Goal: Transaction & Acquisition: Purchase product/service

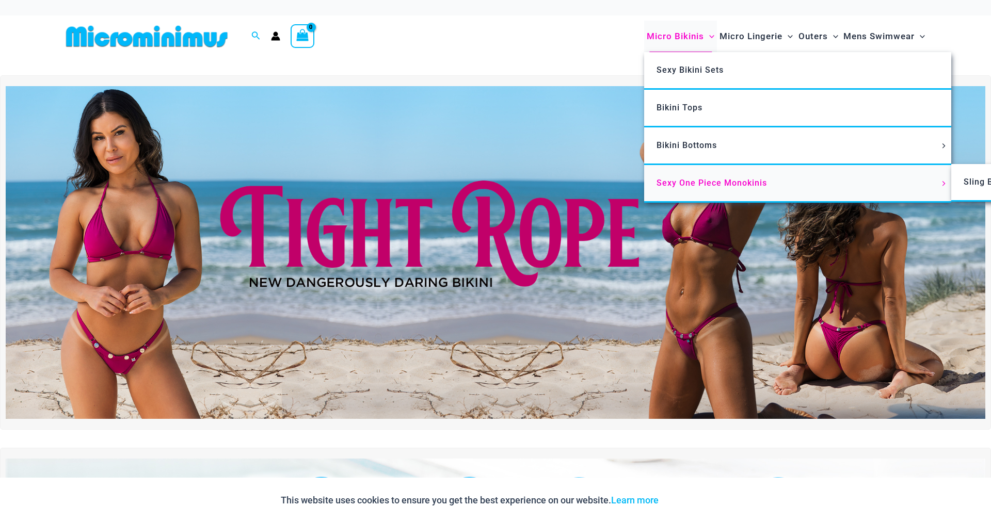
click at [671, 181] on span "Sexy One Piece Monokinis" at bounding box center [711, 183] width 110 height 10
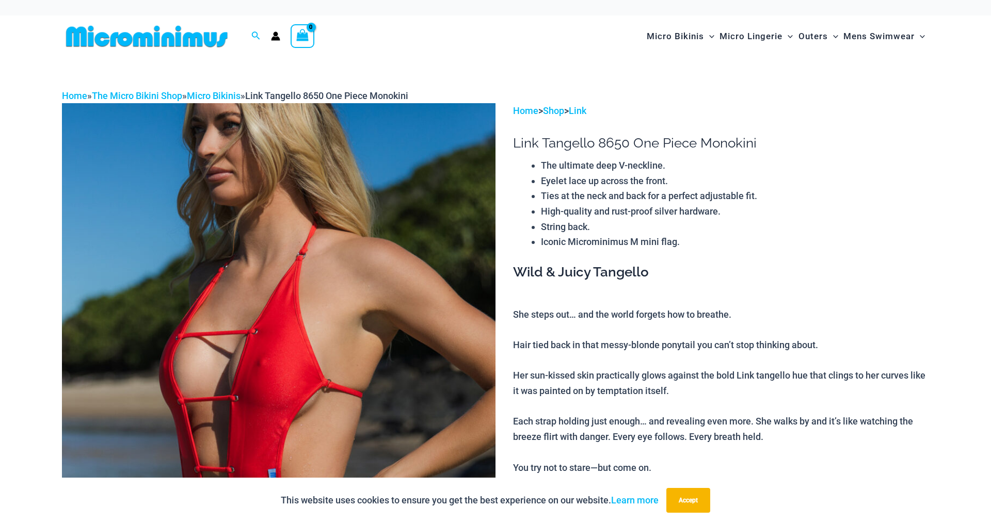
click at [274, 35] on circle "Account icon link" at bounding box center [275, 34] width 5 height 5
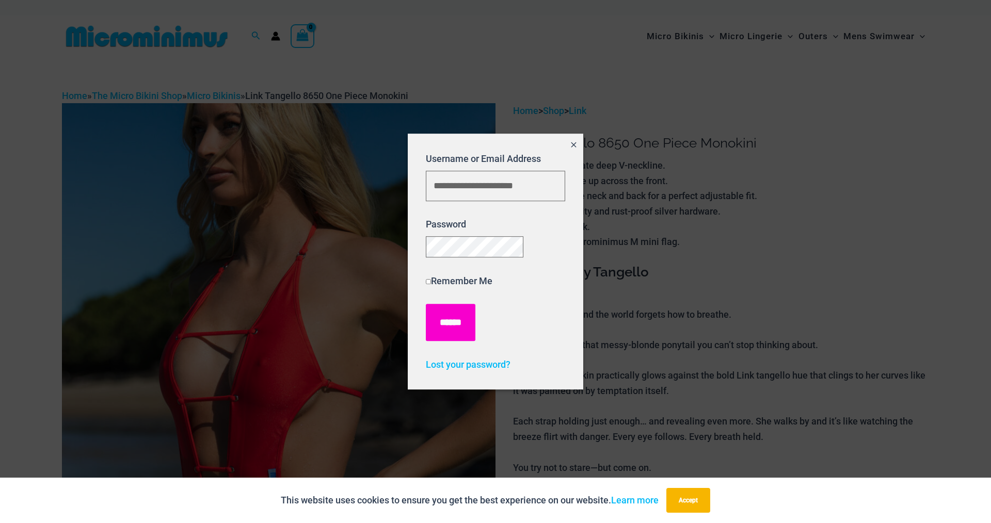
click at [448, 332] on input "******" at bounding box center [451, 322] width 50 height 37
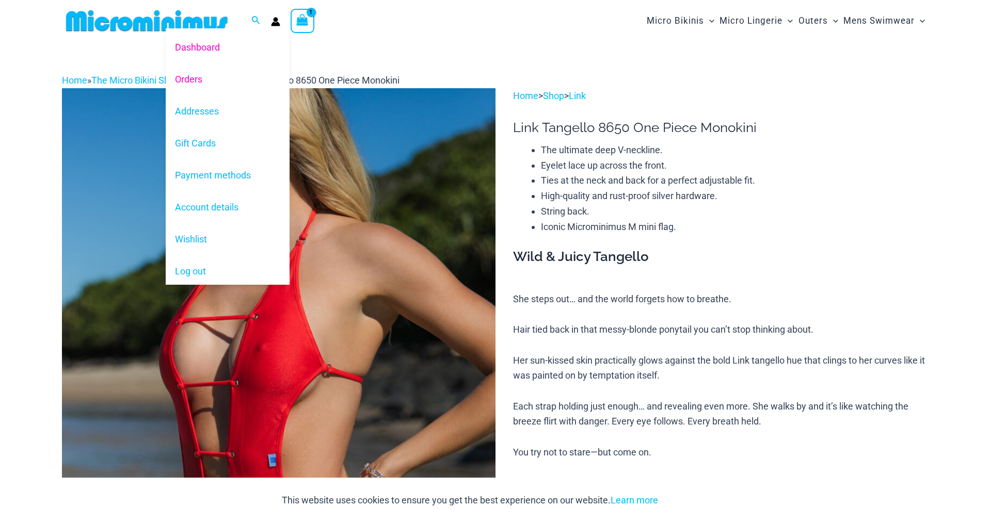
click at [192, 82] on link "Orders" at bounding box center [228, 79] width 124 height 32
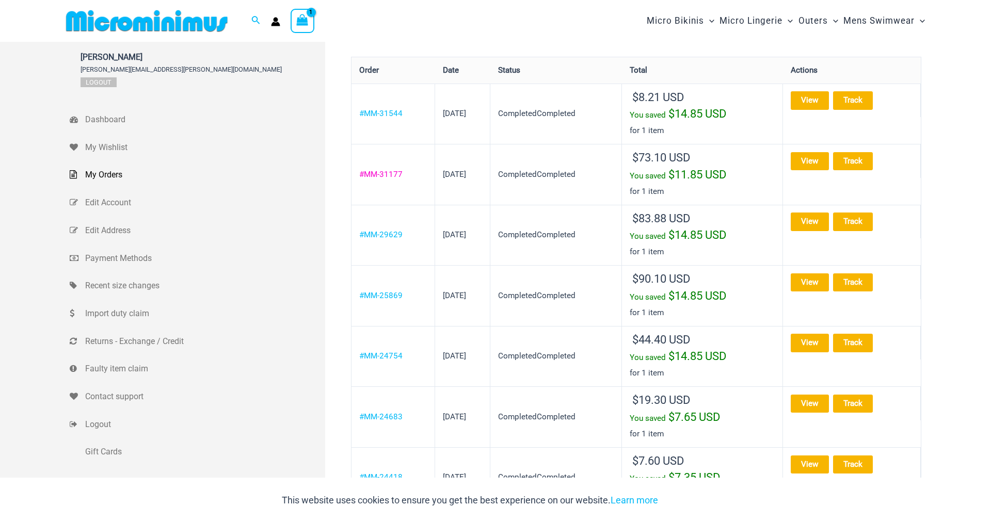
click at [375, 175] on link "#MM-31177" at bounding box center [380, 174] width 43 height 9
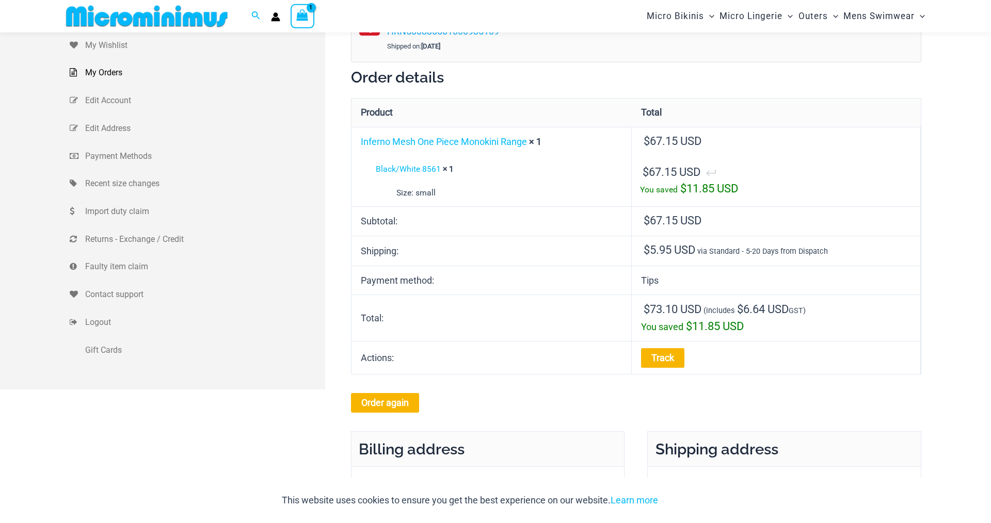
scroll to position [92, 0]
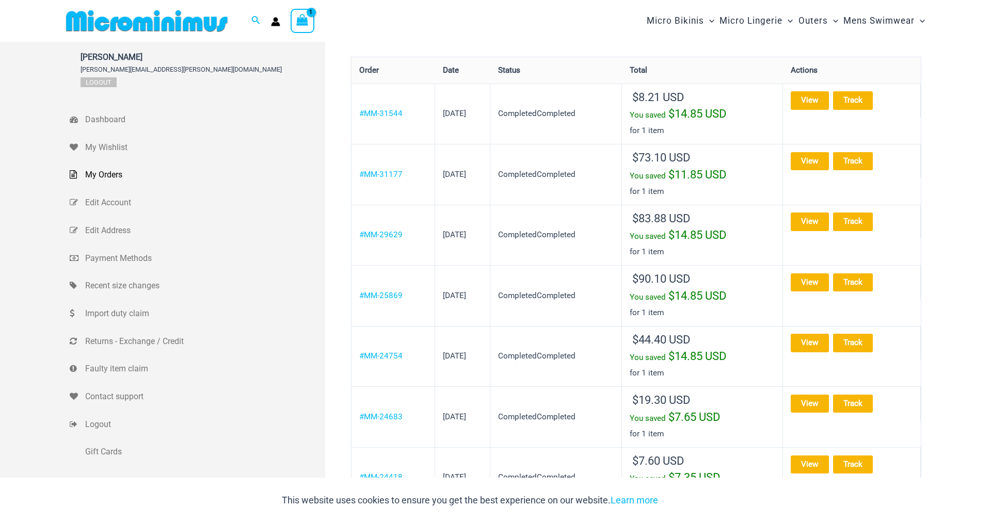
click at [399, 131] on th "#MM-31544" at bounding box center [393, 114] width 84 height 61
click at [391, 117] on link "#MM-31544" at bounding box center [380, 113] width 43 height 9
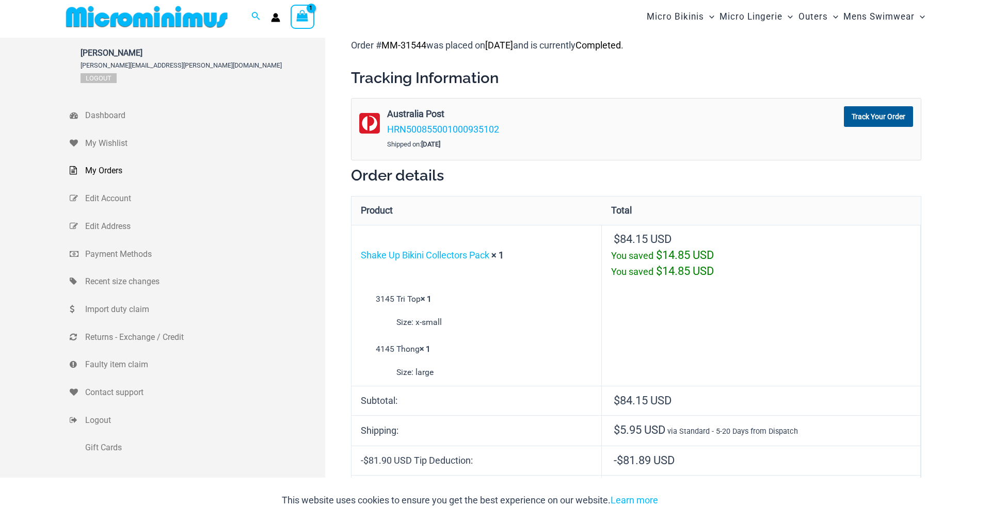
scroll to position [5, 0]
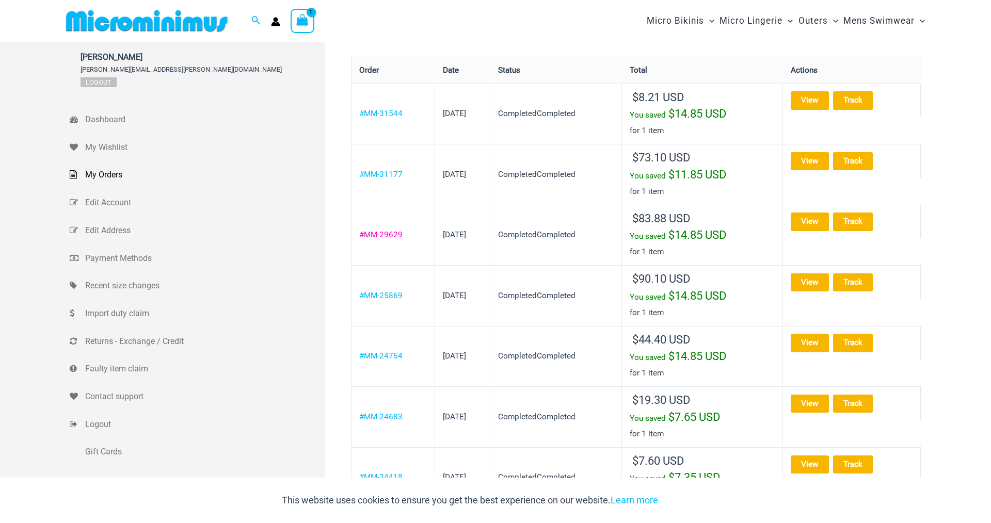
click at [388, 231] on link "#MM-29629" at bounding box center [380, 234] width 43 height 9
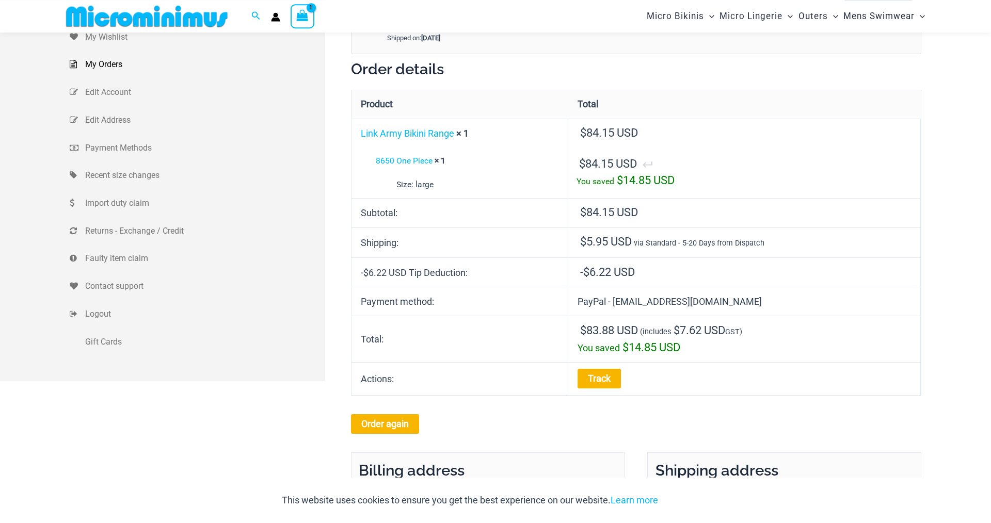
scroll to position [101, 0]
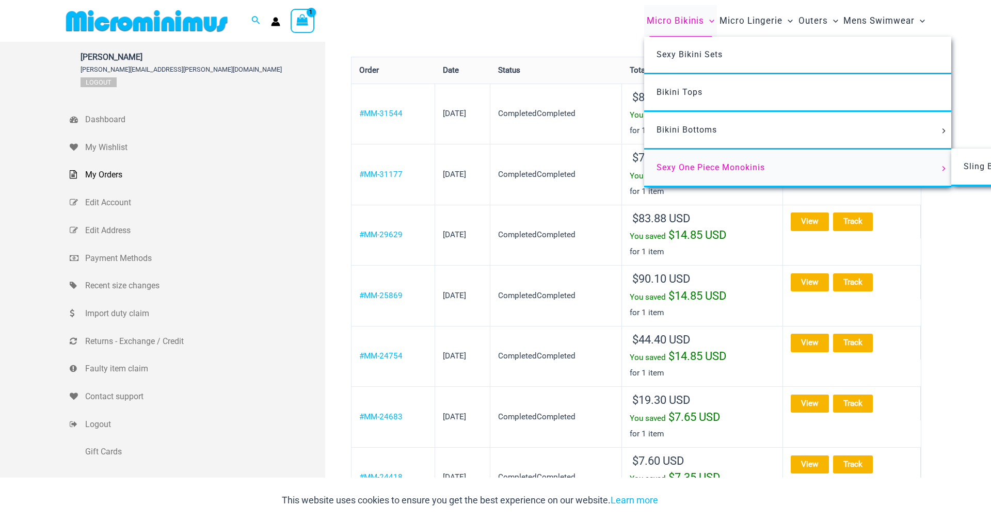
click at [673, 168] on span "Sexy One Piece Monokinis" at bounding box center [710, 168] width 108 height 10
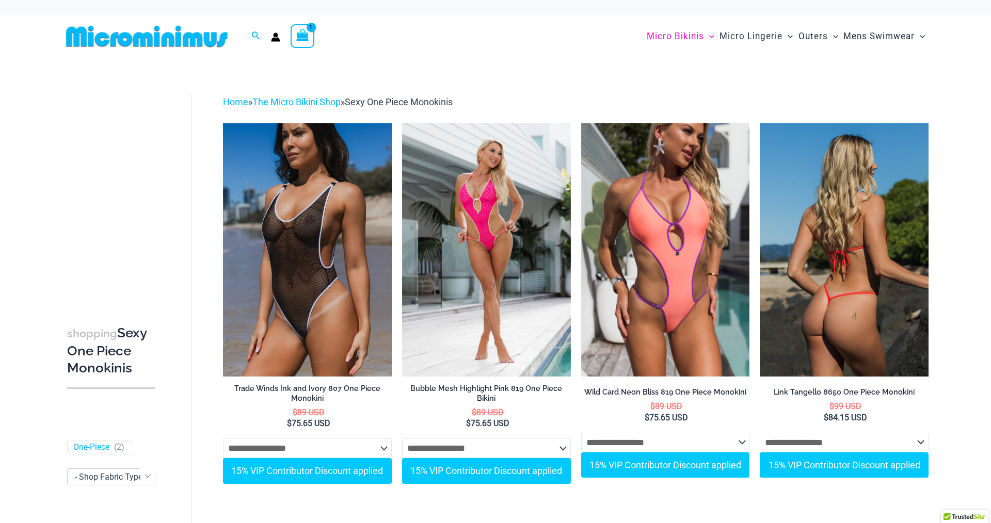
click at [851, 217] on img at bounding box center [843, 249] width 169 height 253
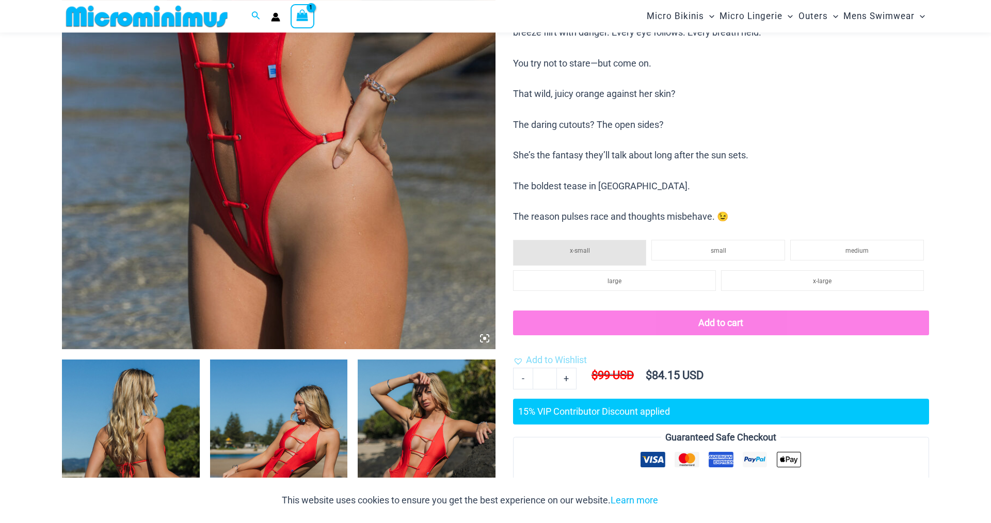
scroll to position [379, 0]
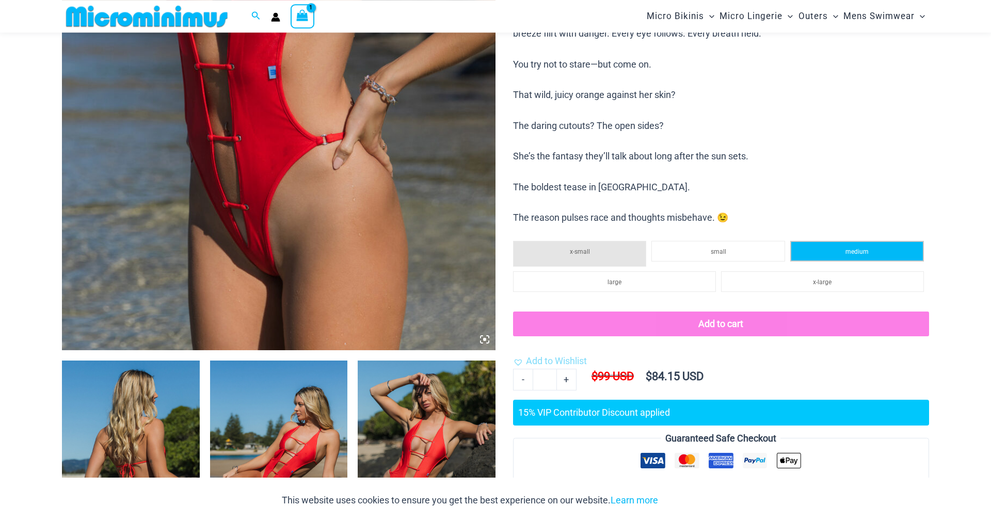
click at [854, 255] on span "medium" at bounding box center [856, 251] width 23 height 7
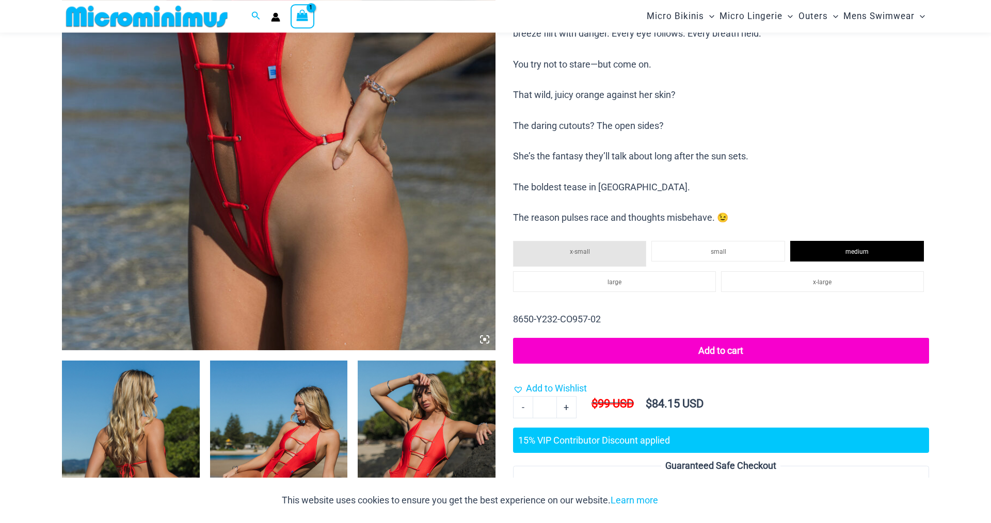
click at [715, 348] on button "Add to cart" at bounding box center [721, 351] width 416 height 26
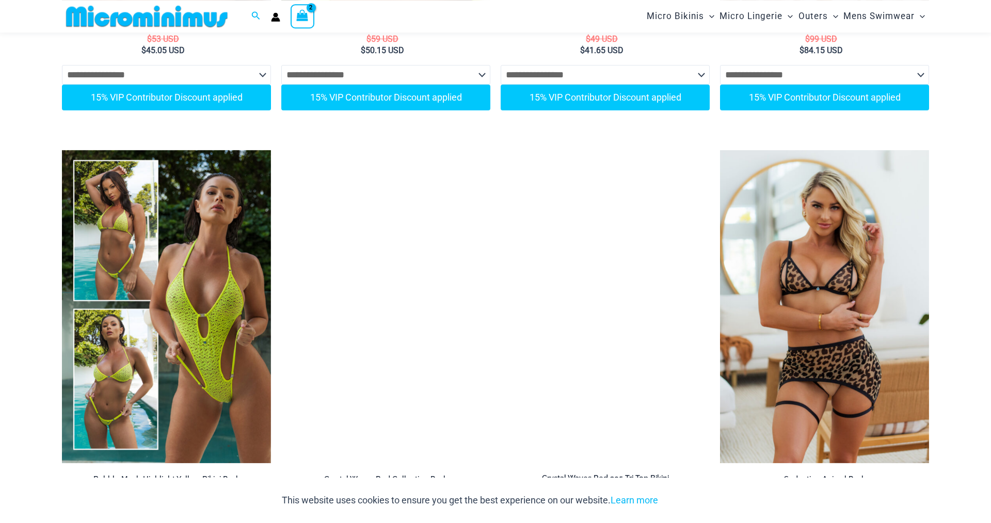
scroll to position [2151, 0]
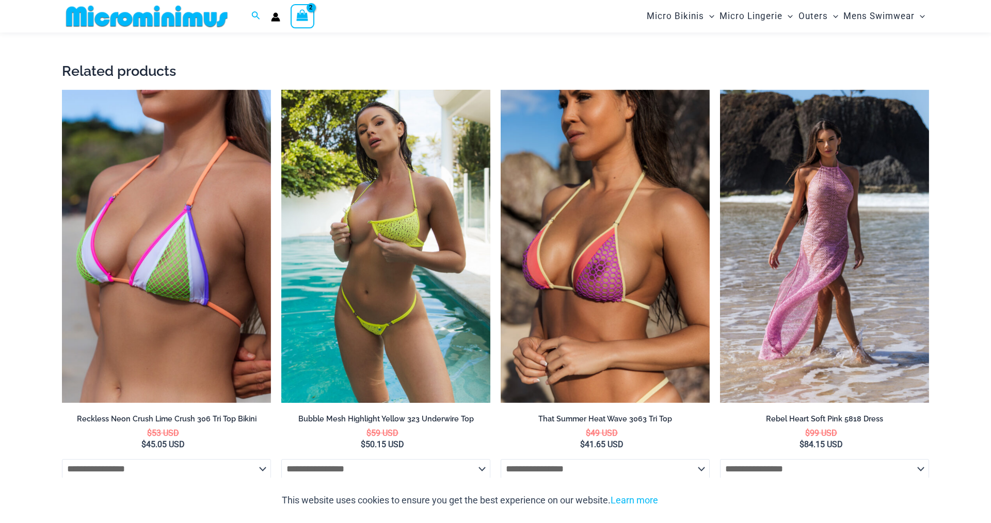
click at [393, 256] on img at bounding box center [385, 247] width 209 height 314
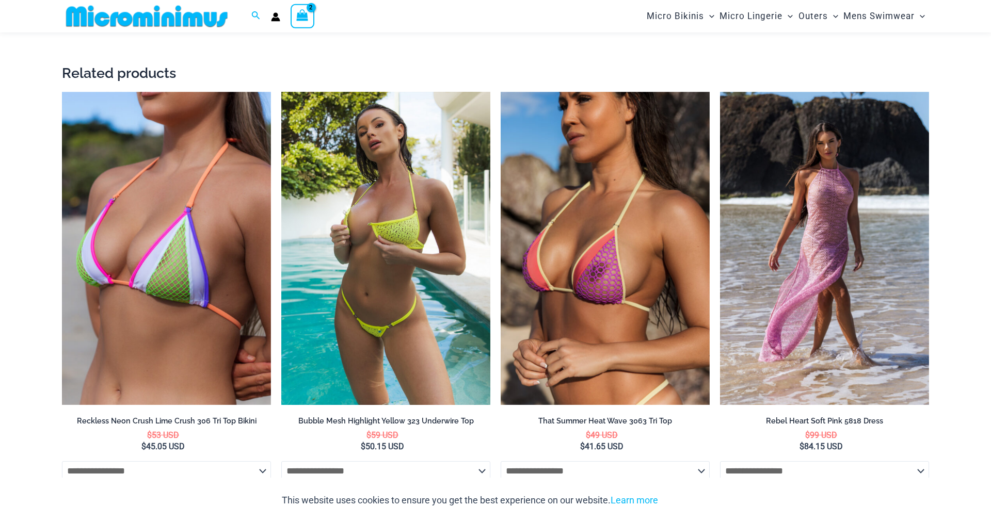
scroll to position [1754, 0]
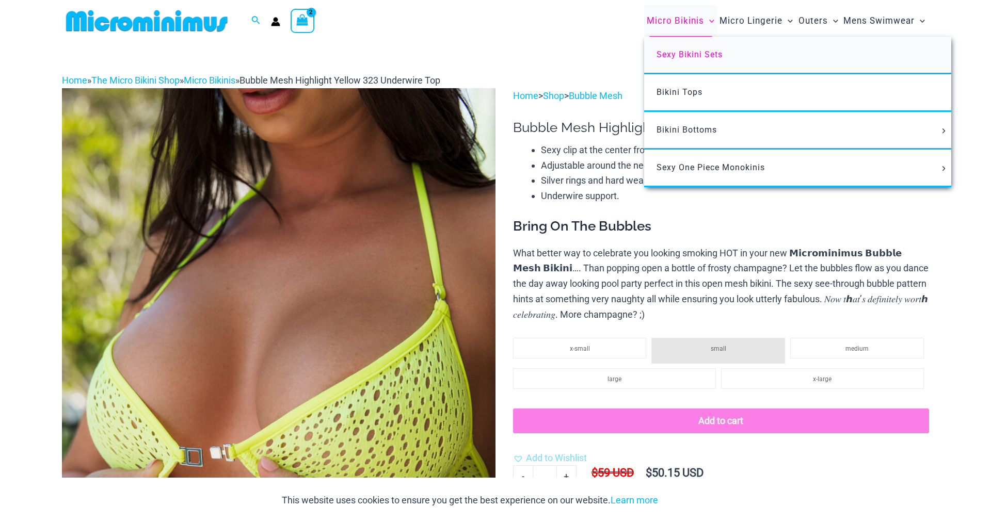
click at [674, 59] on span "Sexy Bikini Sets" at bounding box center [689, 55] width 66 height 10
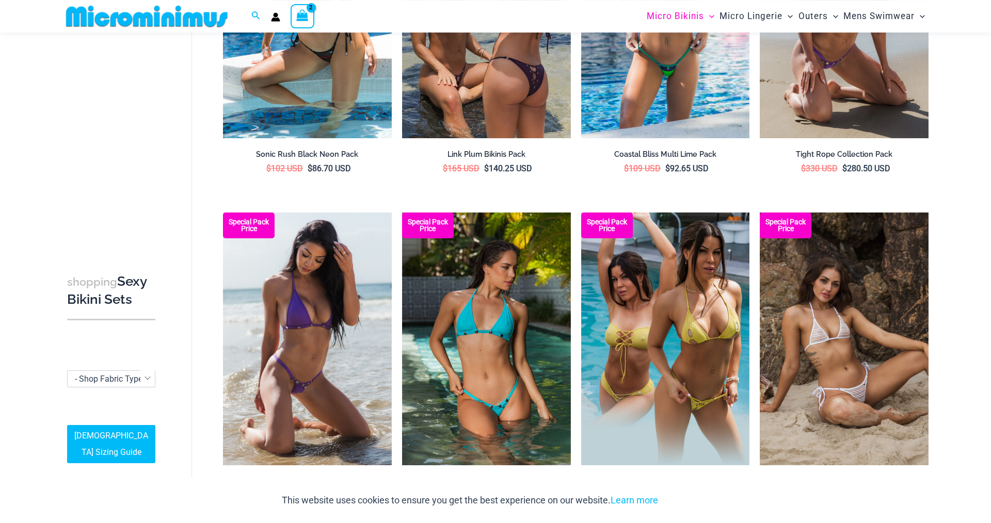
scroll to position [2415, 0]
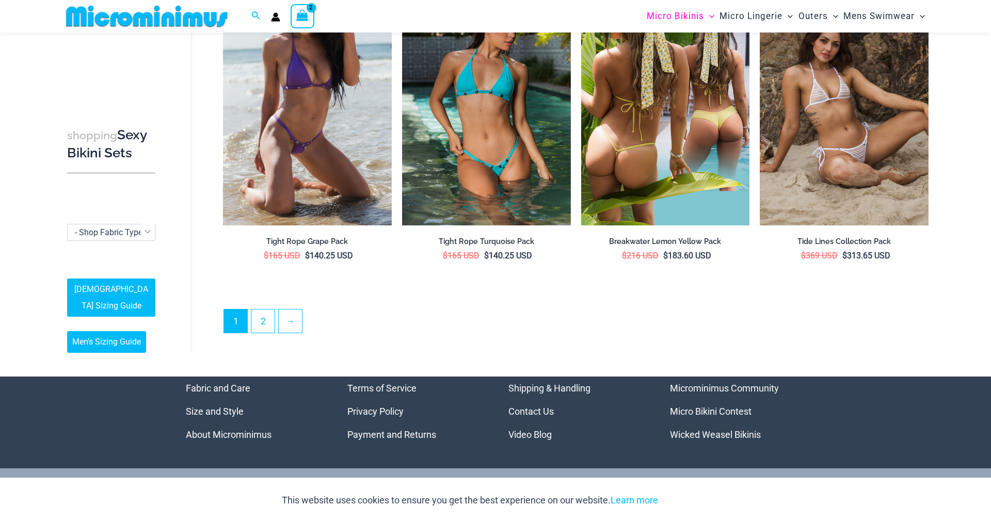
click at [635, 126] on img at bounding box center [665, 99] width 169 height 253
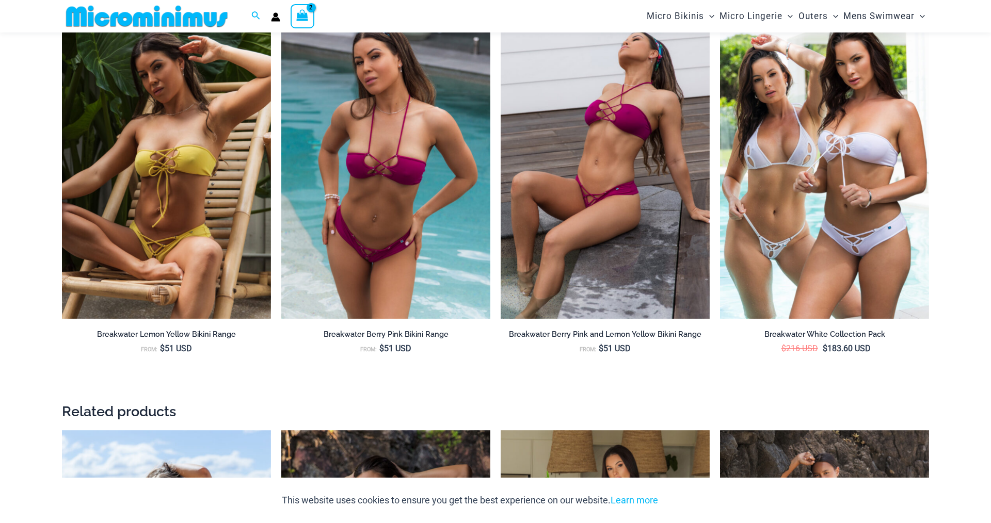
scroll to position [1734, 0]
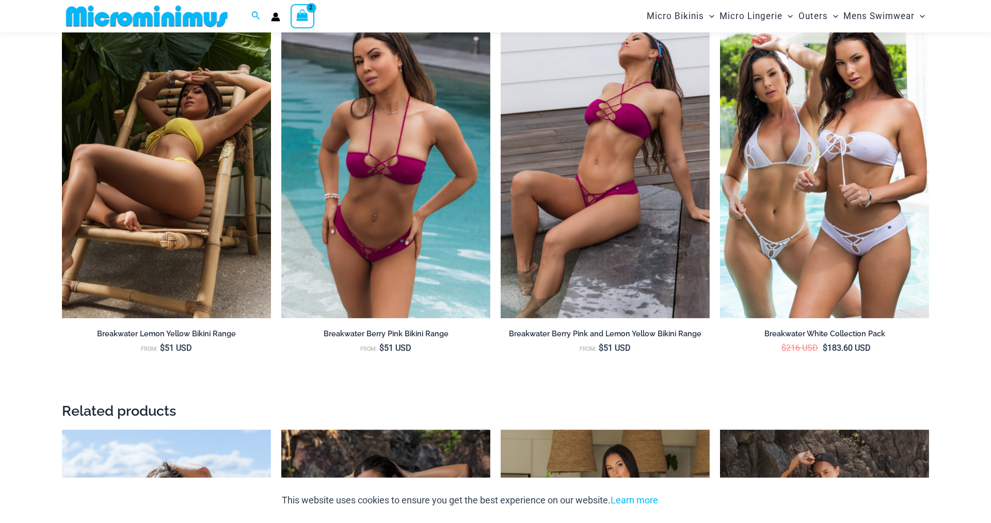
click at [197, 169] on img at bounding box center [166, 162] width 209 height 314
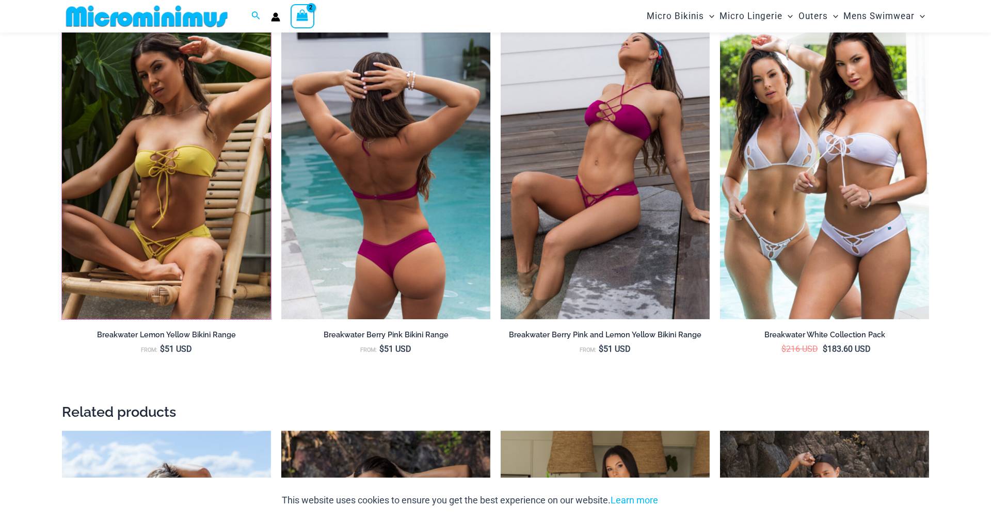
scroll to position [1732, 0]
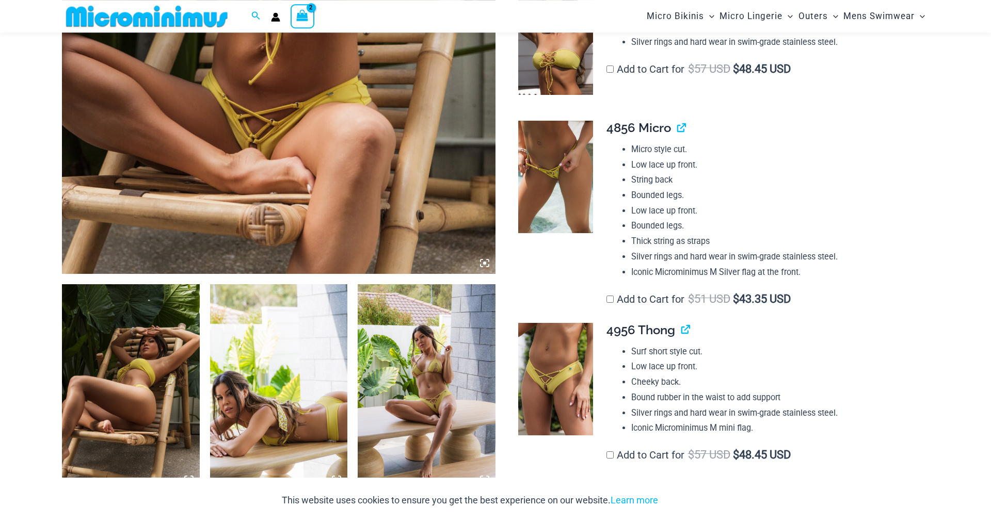
scroll to position [455, 0]
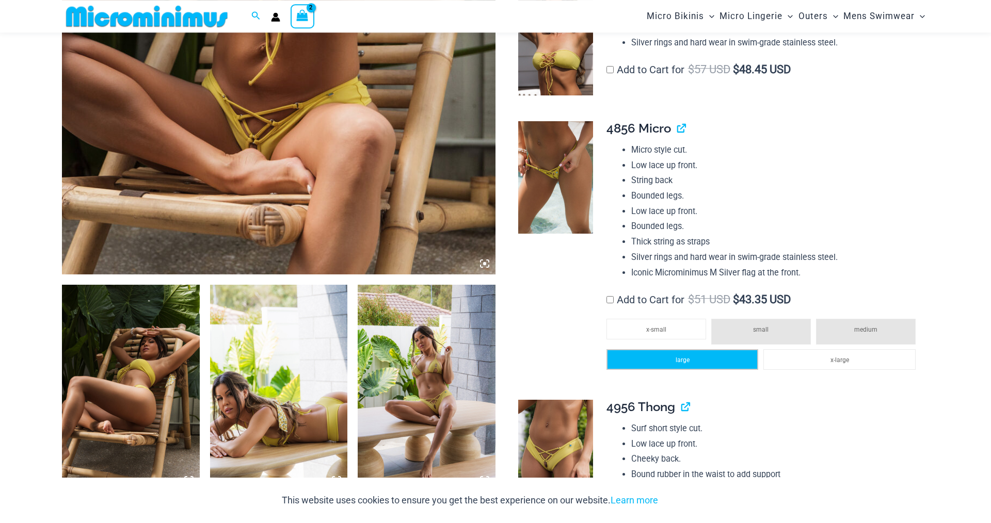
click at [695, 365] on li "large" at bounding box center [682, 359] width 152 height 21
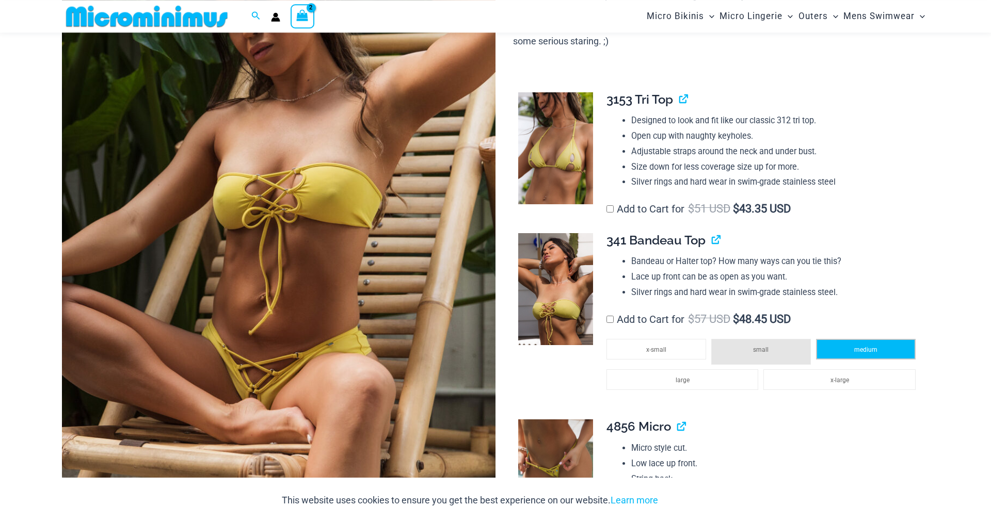
scroll to position [205, 0]
click at [846, 352] on li "medium" at bounding box center [866, 348] width 100 height 21
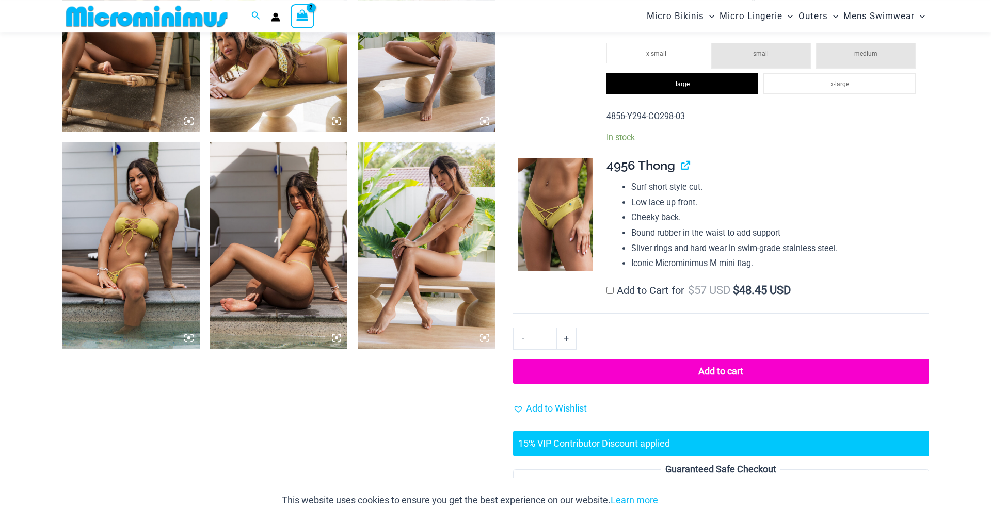
scroll to position [813, 0]
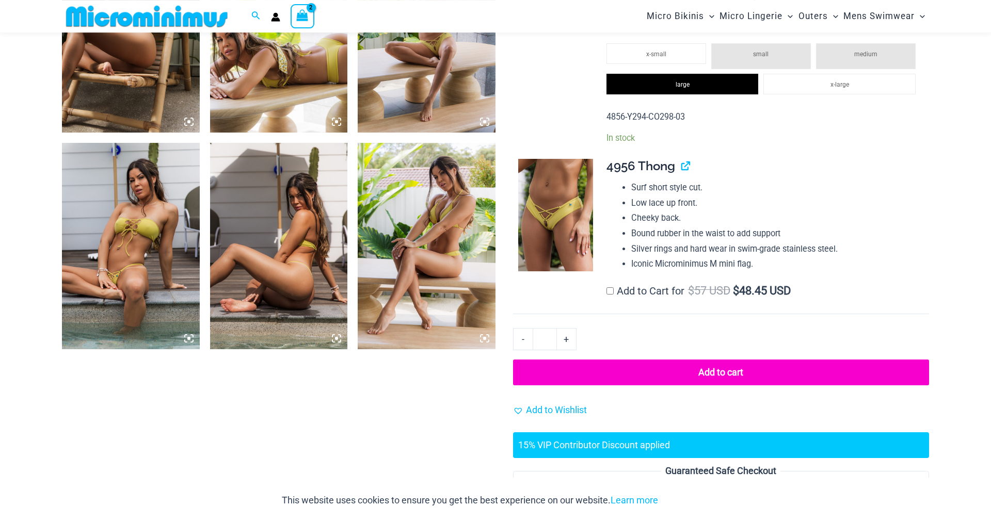
click at [731, 378] on button "Add to cart" at bounding box center [721, 373] width 416 height 26
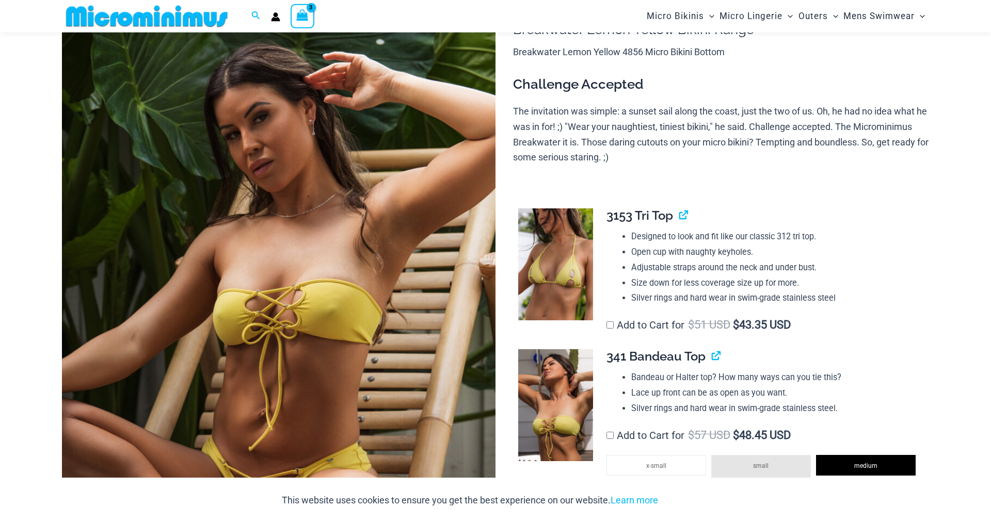
scroll to position [90, 0]
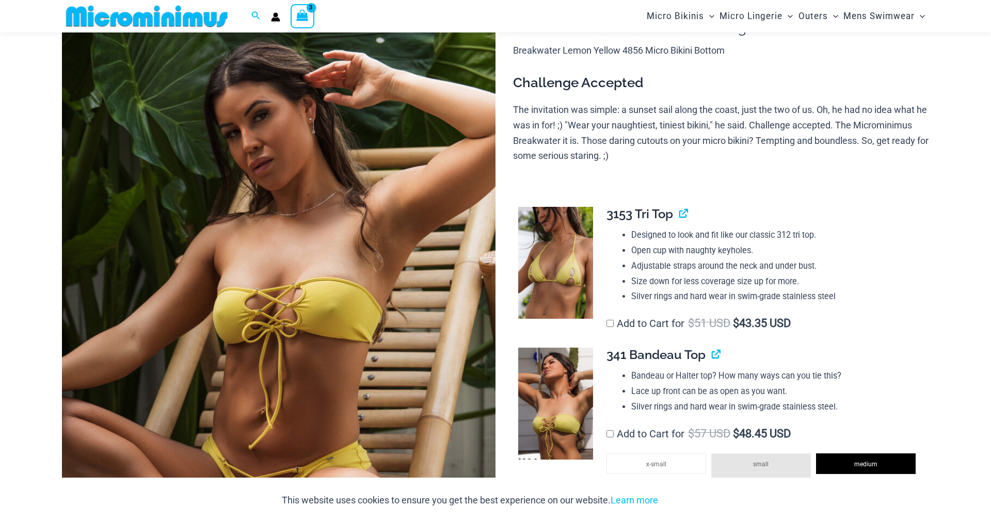
click at [303, 12] on icon "View Shopping Cart, 3 items" at bounding box center [302, 15] width 12 height 12
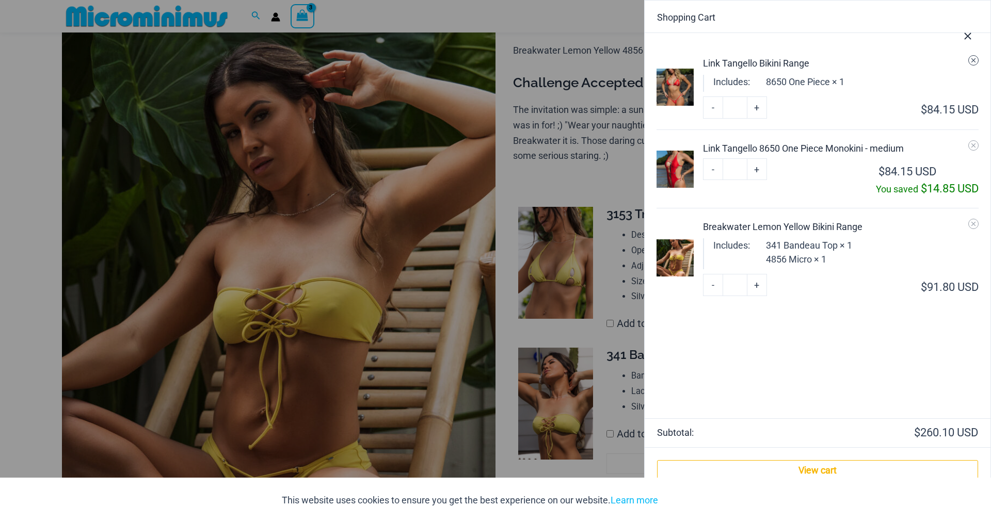
click at [972, 61] on icon "Remove Link Tangello Bikini Range from cart" at bounding box center [972, 60] width 7 height 7
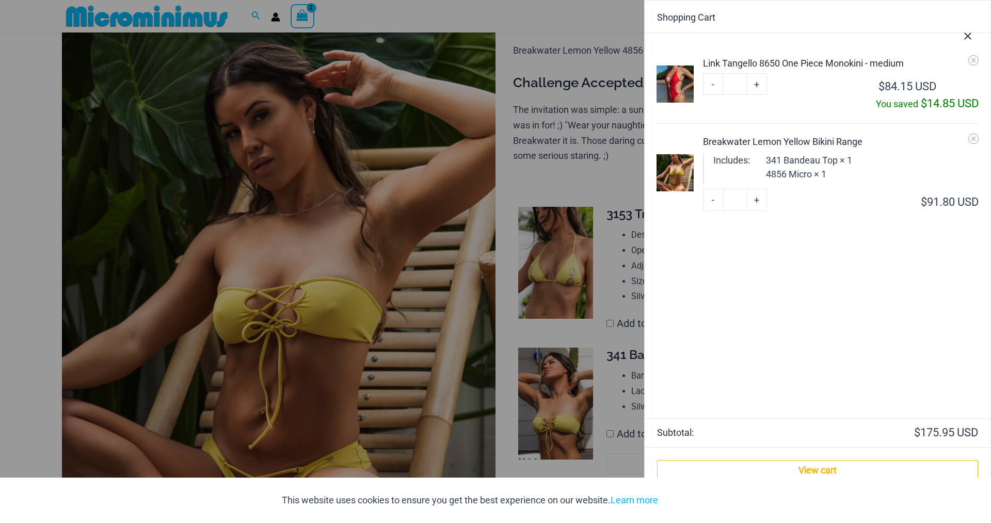
click at [391, 388] on div at bounding box center [495, 261] width 991 height 523
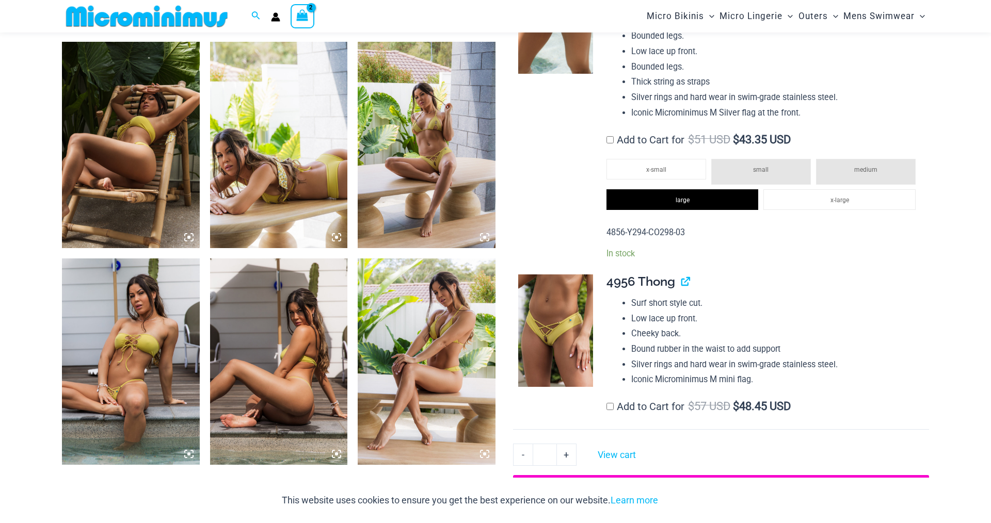
scroll to position [698, 0]
click at [131, 324] on img at bounding box center [131, 361] width 138 height 206
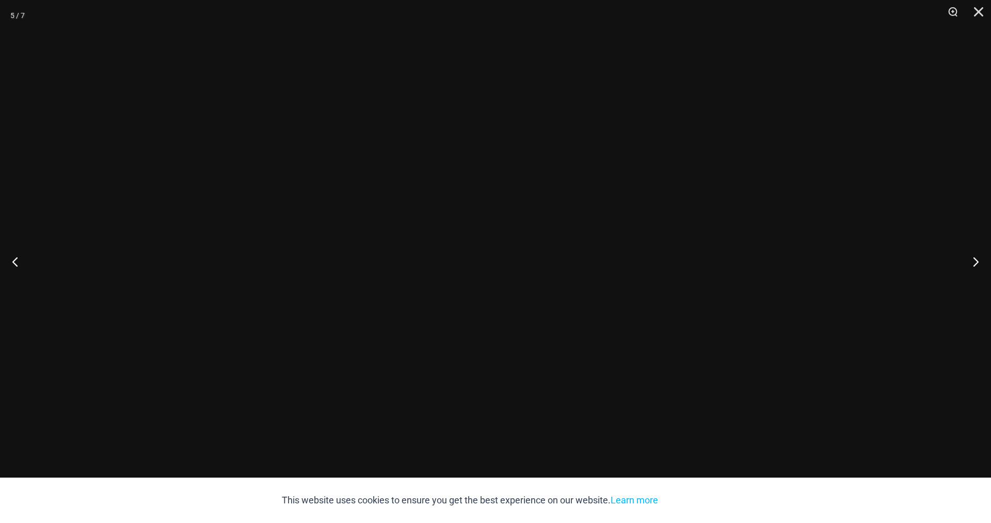
scroll to position [699, 0]
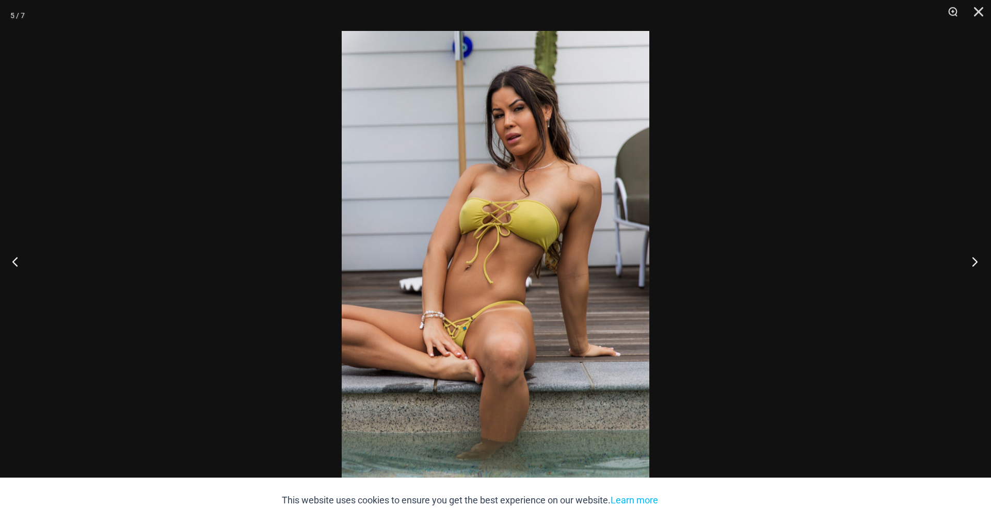
click at [977, 261] on button "Next" at bounding box center [971, 262] width 39 height 52
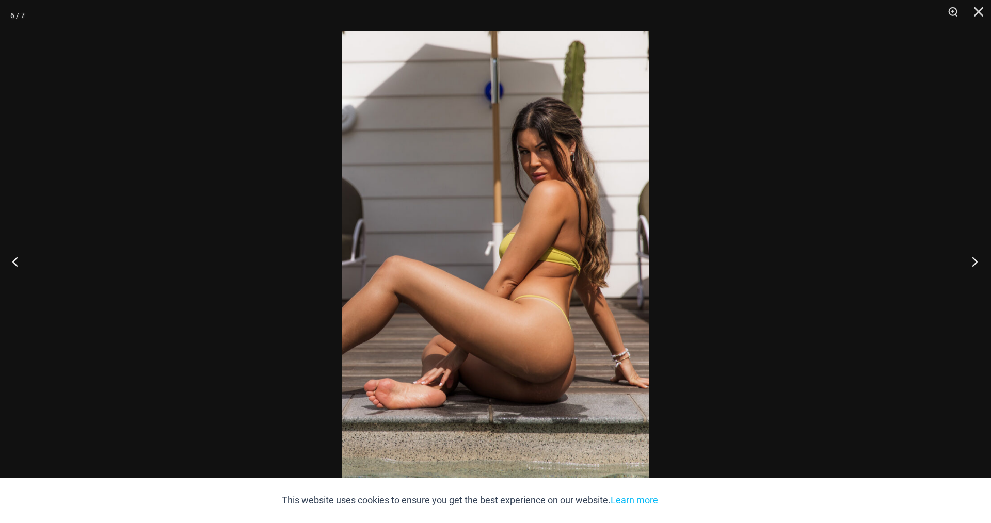
click at [977, 261] on button "Next" at bounding box center [971, 262] width 39 height 52
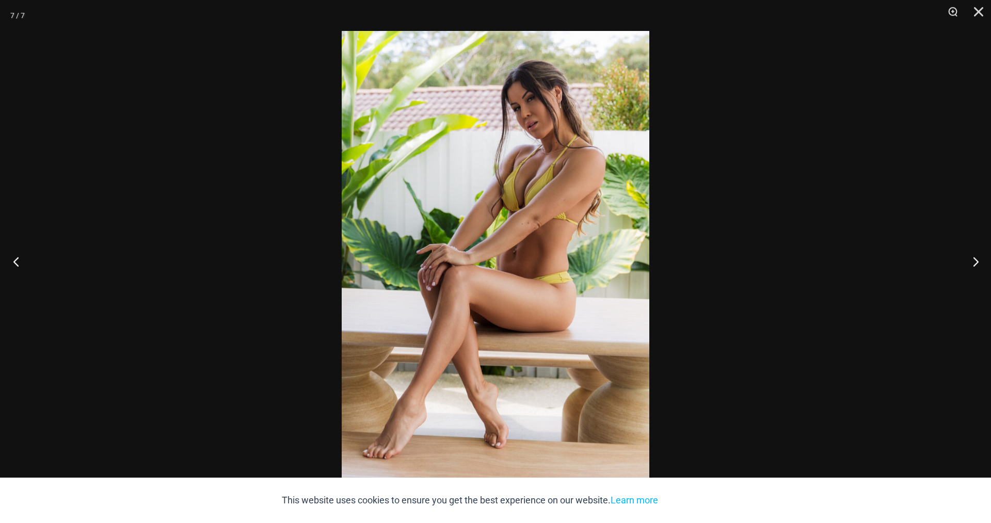
click at [18, 262] on button "Previous" at bounding box center [19, 262] width 39 height 52
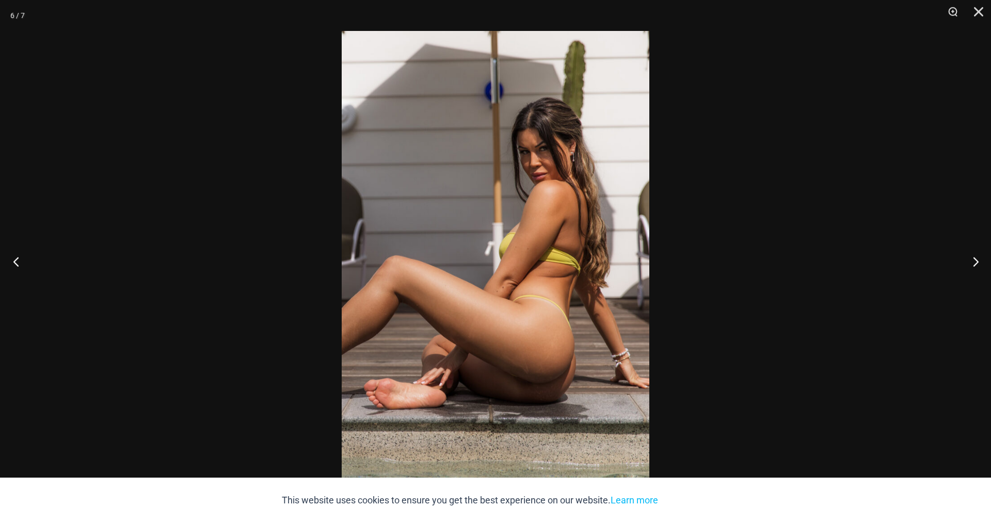
click at [18, 262] on button "Previous" at bounding box center [19, 262] width 39 height 52
